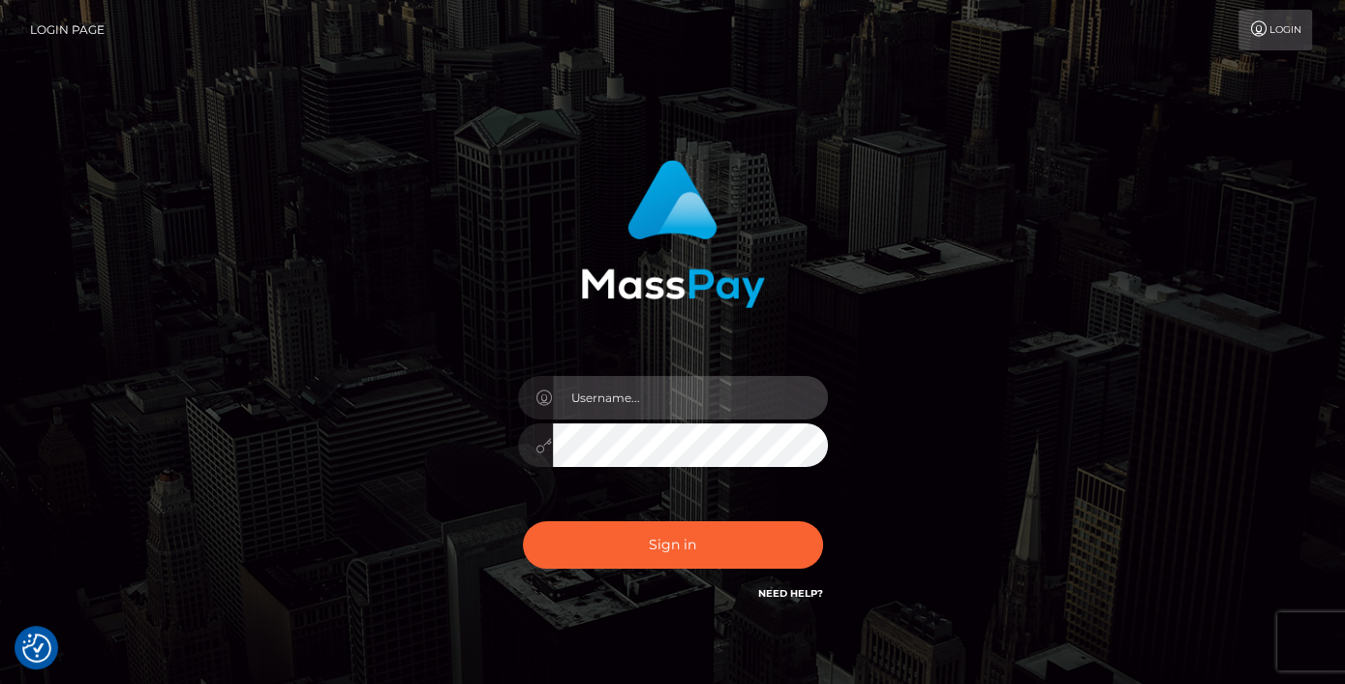
type input "Edward"
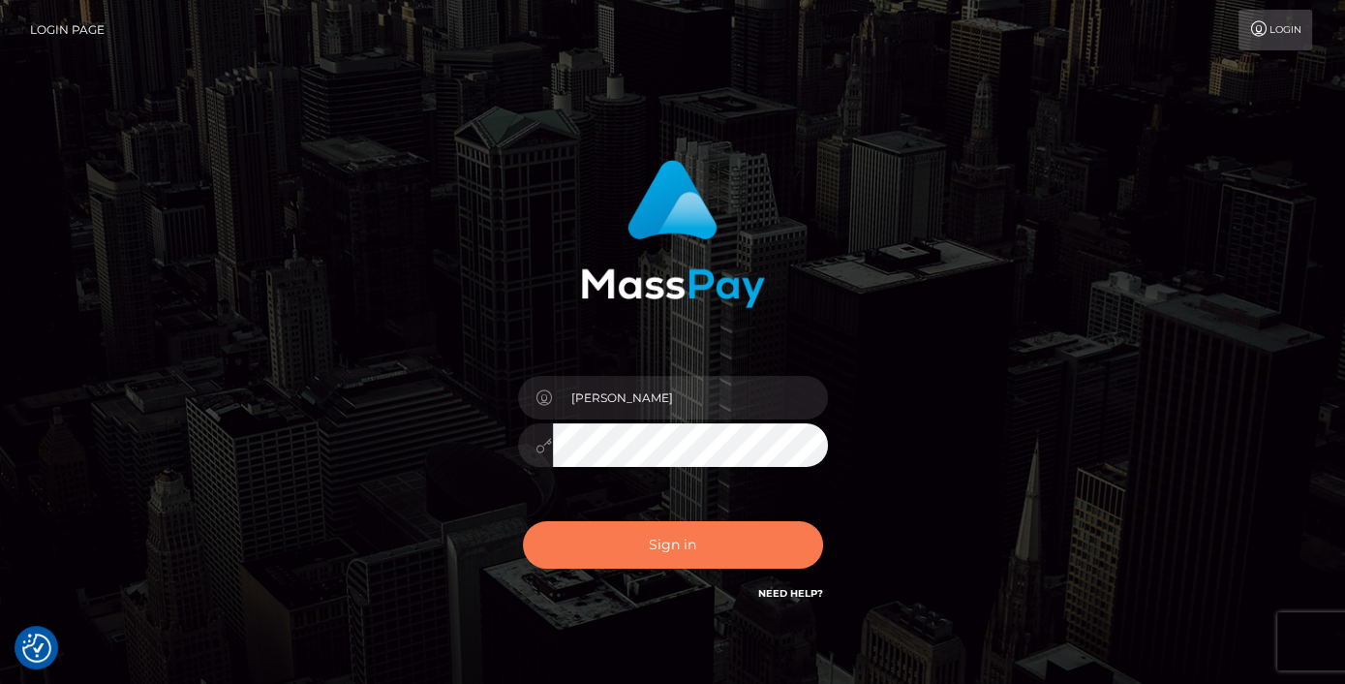
click at [688, 540] on button "Sign in" at bounding box center [673, 544] width 300 height 47
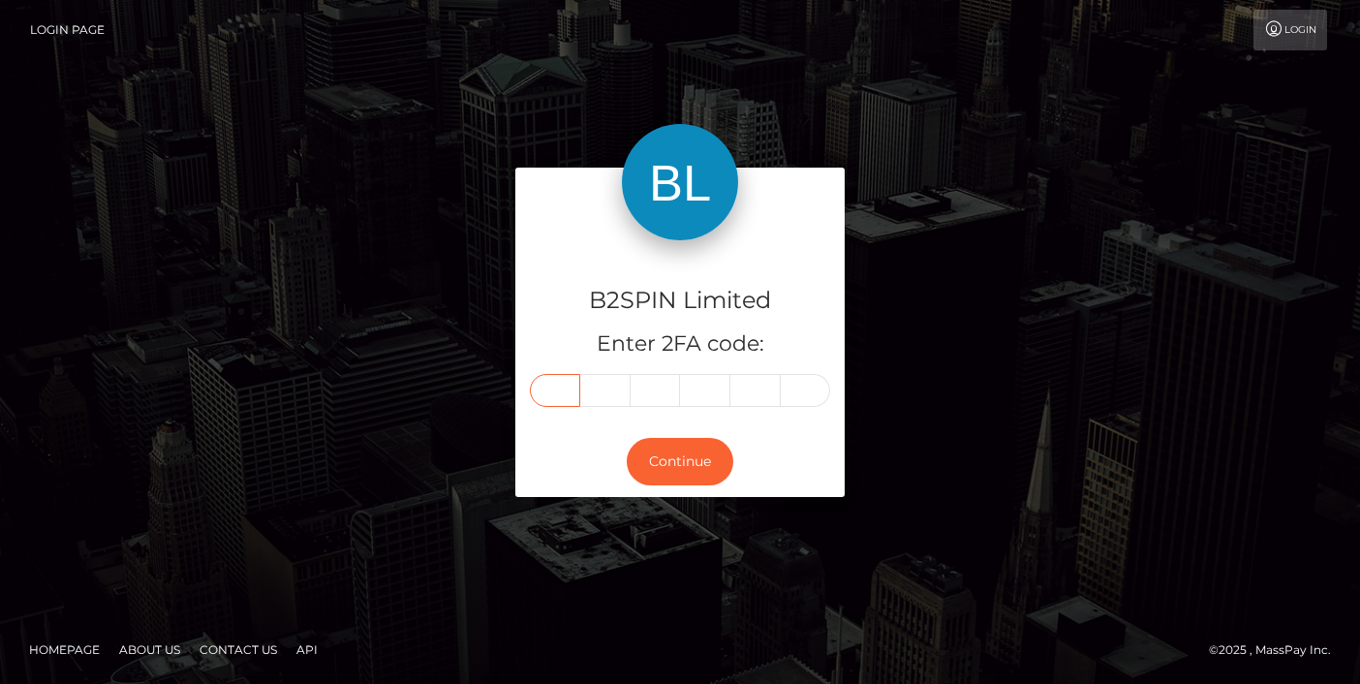
click at [563, 401] on input "text" at bounding box center [555, 390] width 50 height 33
paste input "4"
type input "4"
type input "6"
type input "7"
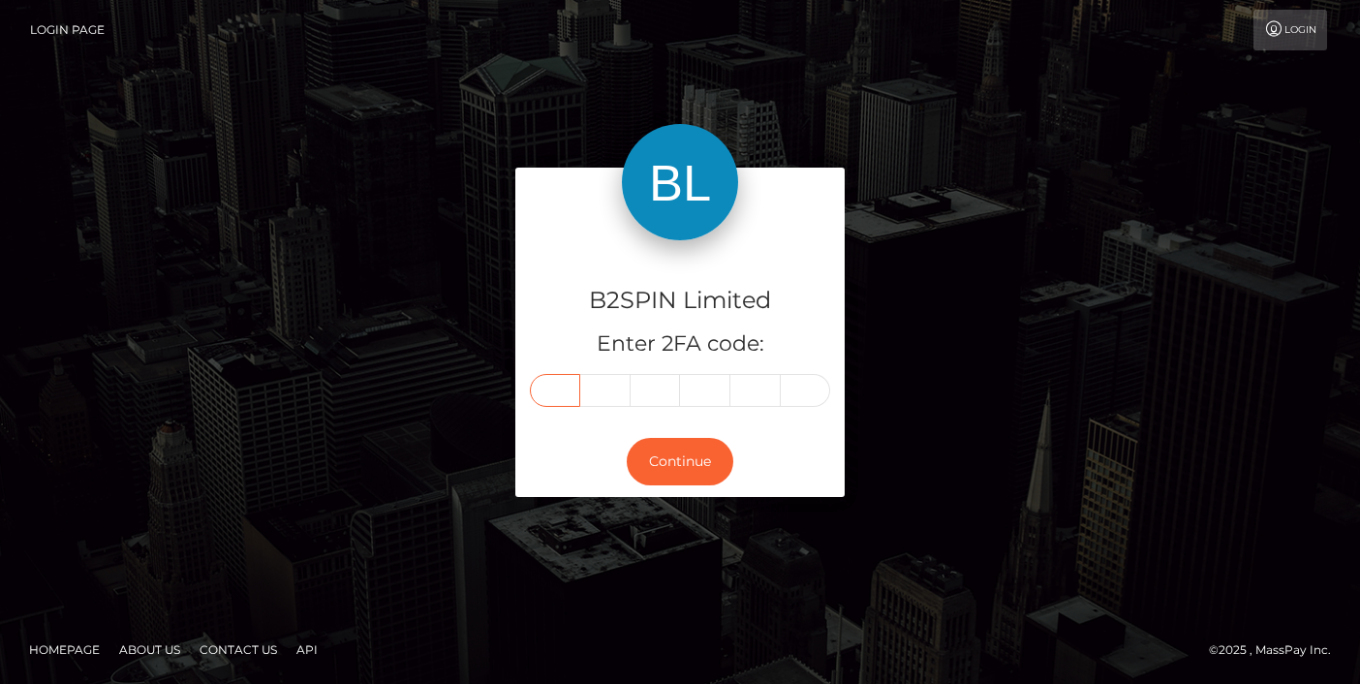
type input "6"
type input "9"
drag, startPoint x: 687, startPoint y: 435, endPoint x: 686, endPoint y: 458, distance: 23.3
click at [687, 440] on div "Continue" at bounding box center [679, 461] width 329 height 71
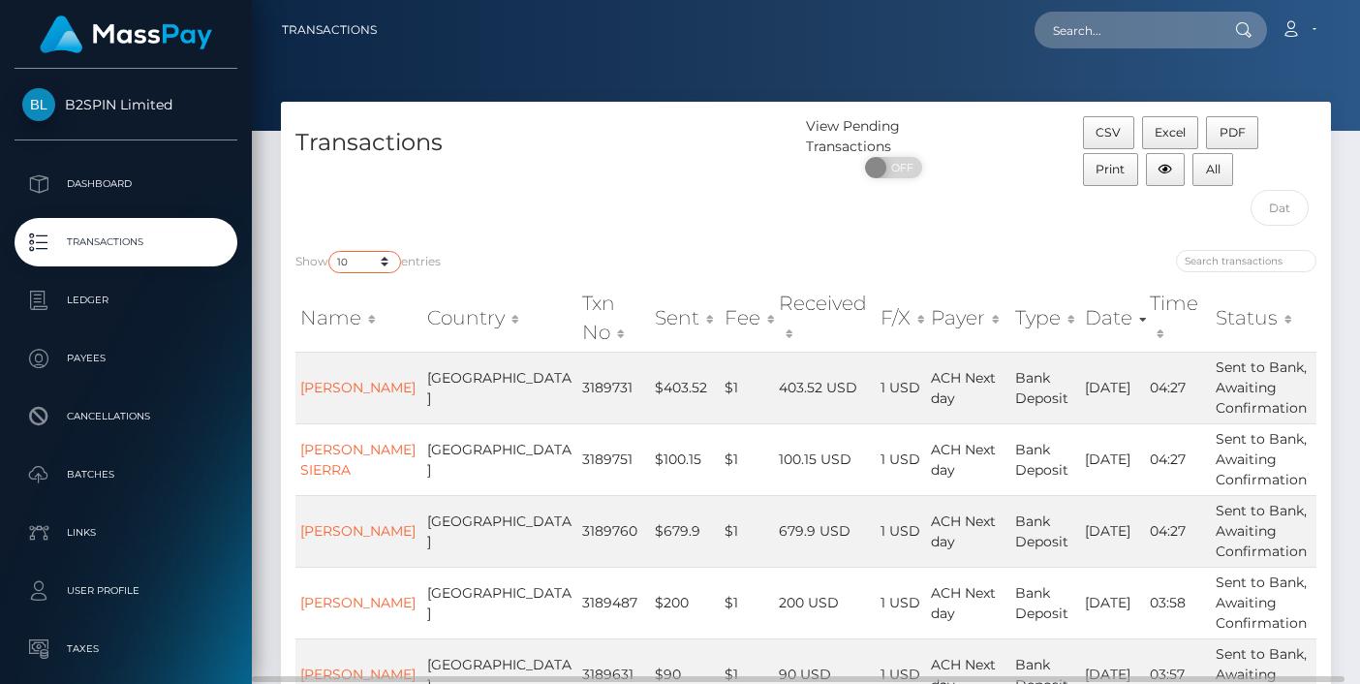
click at [345, 261] on select "10 25 50 100 250 500 1,000 3,500" at bounding box center [364, 262] width 73 height 22
select select "3500"
click at [330, 251] on select "10 25 50 100 250 500 1,000 3,500" at bounding box center [364, 262] width 73 height 22
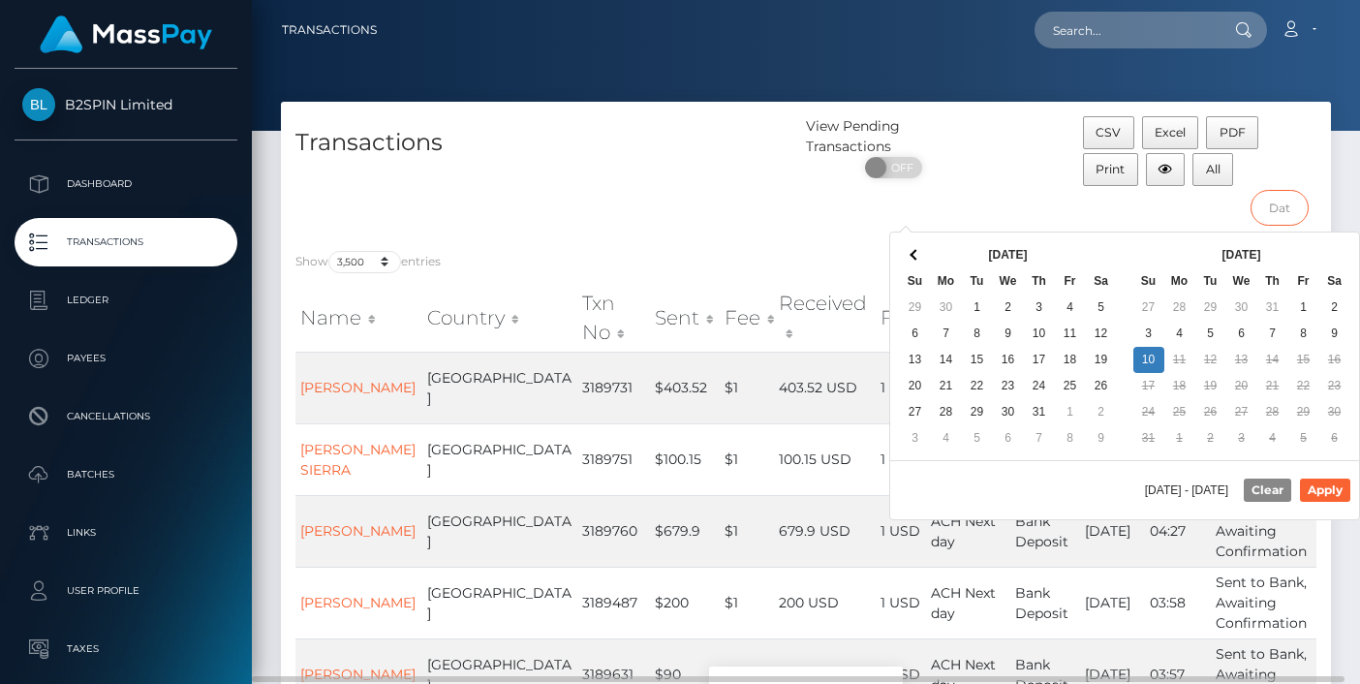
click at [1298, 202] on input "text" at bounding box center [1279, 208] width 58 height 36
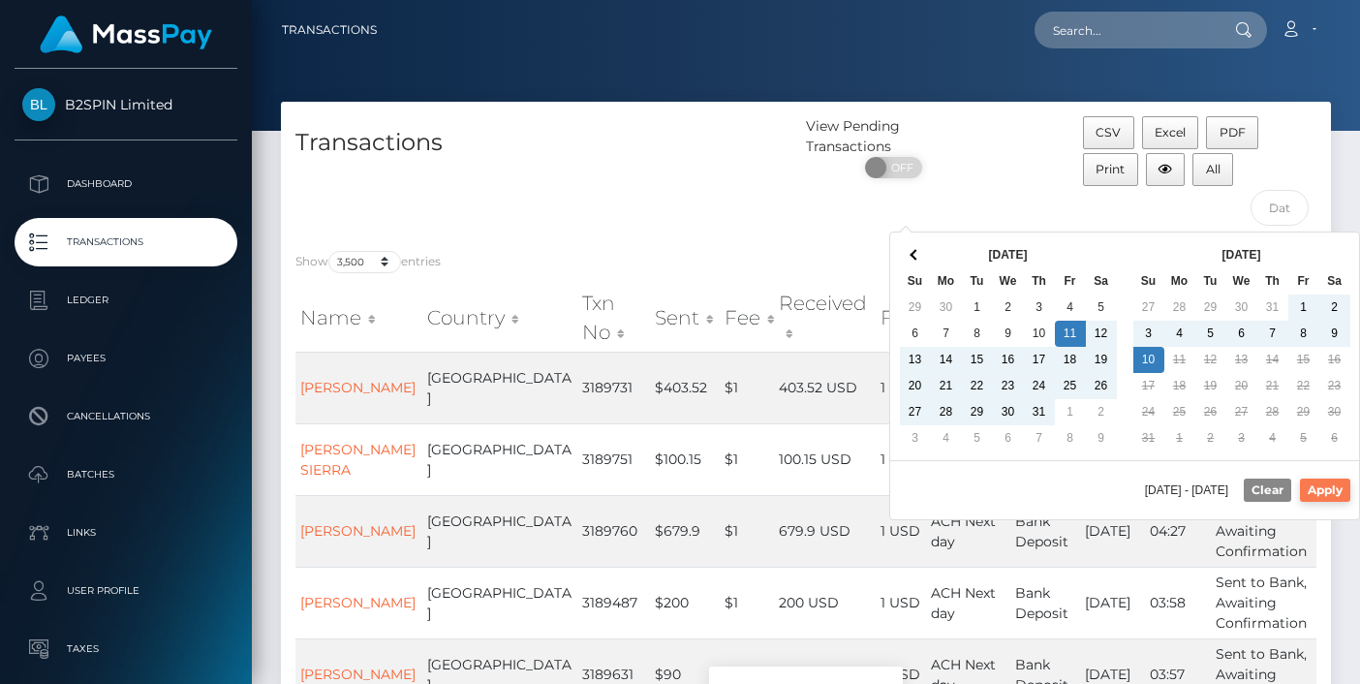
click at [1311, 482] on button "Apply" at bounding box center [1325, 489] width 50 height 23
type input "[DATE] - [DATE]"
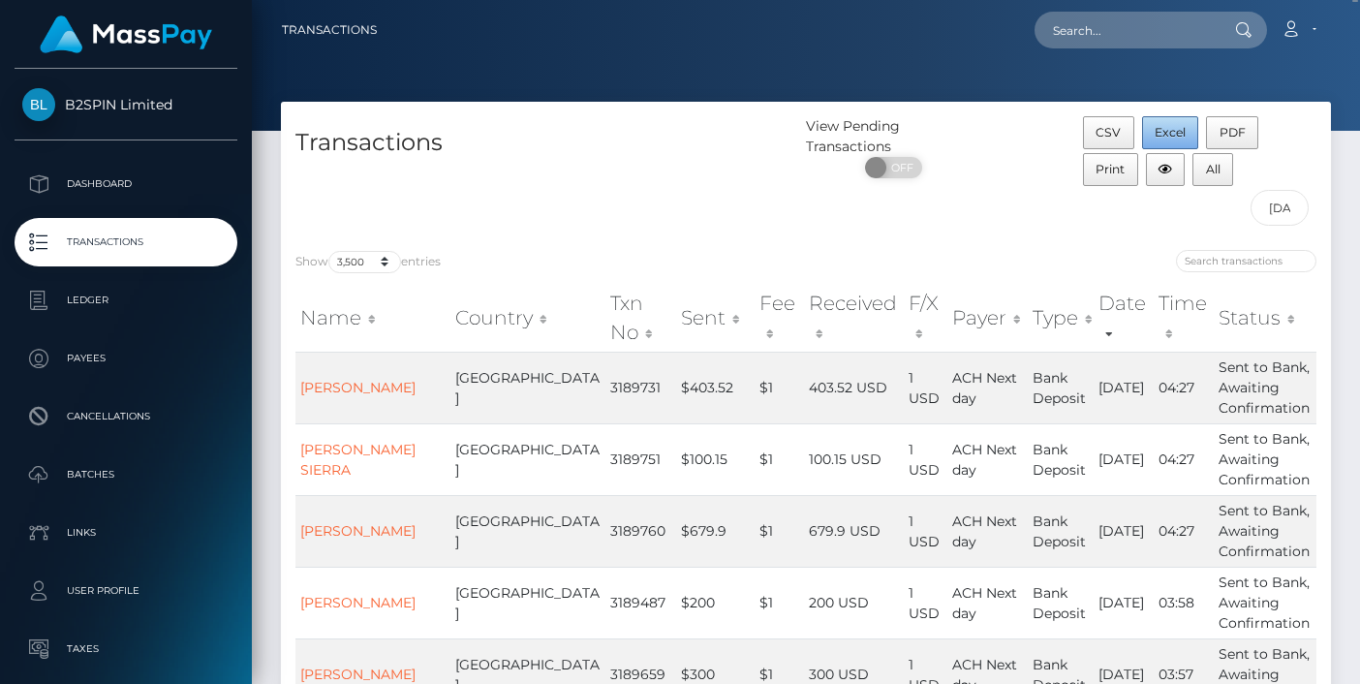
click at [1174, 137] on span "Excel" at bounding box center [1170, 132] width 31 height 15
